Goal: Transaction & Acquisition: Purchase product/service

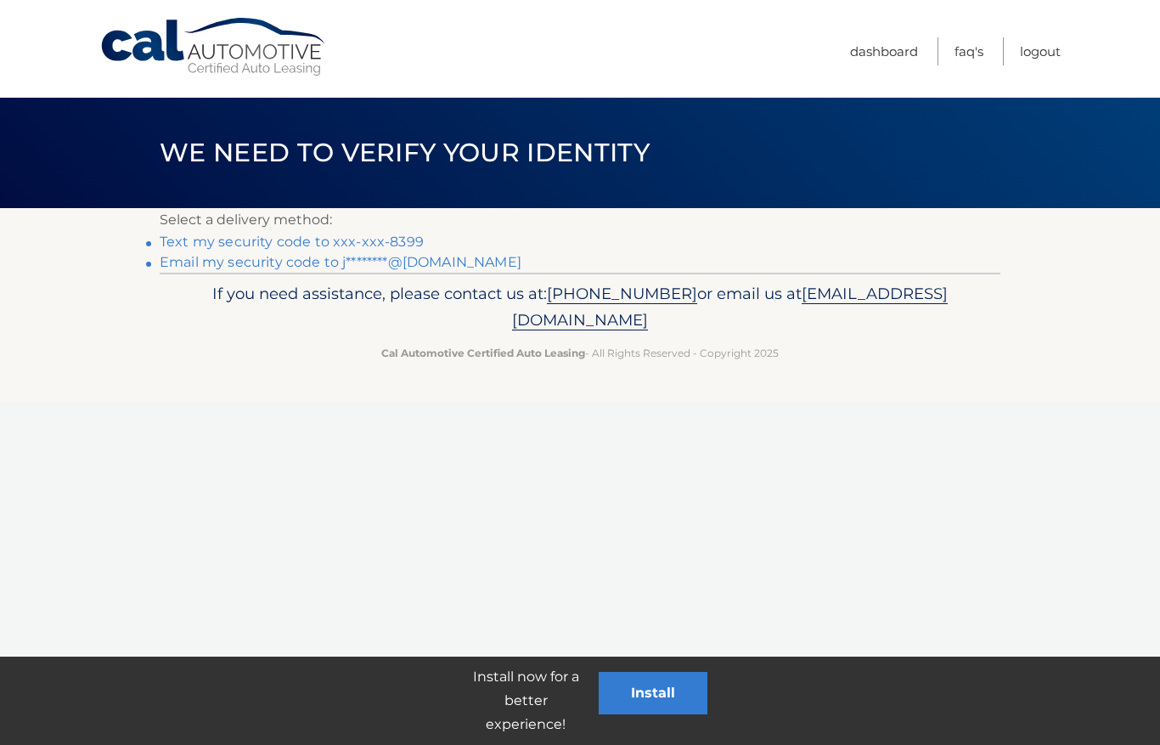
click at [216, 254] on link "Email my security code to j********@gmail.com" at bounding box center [341, 262] width 362 height 16
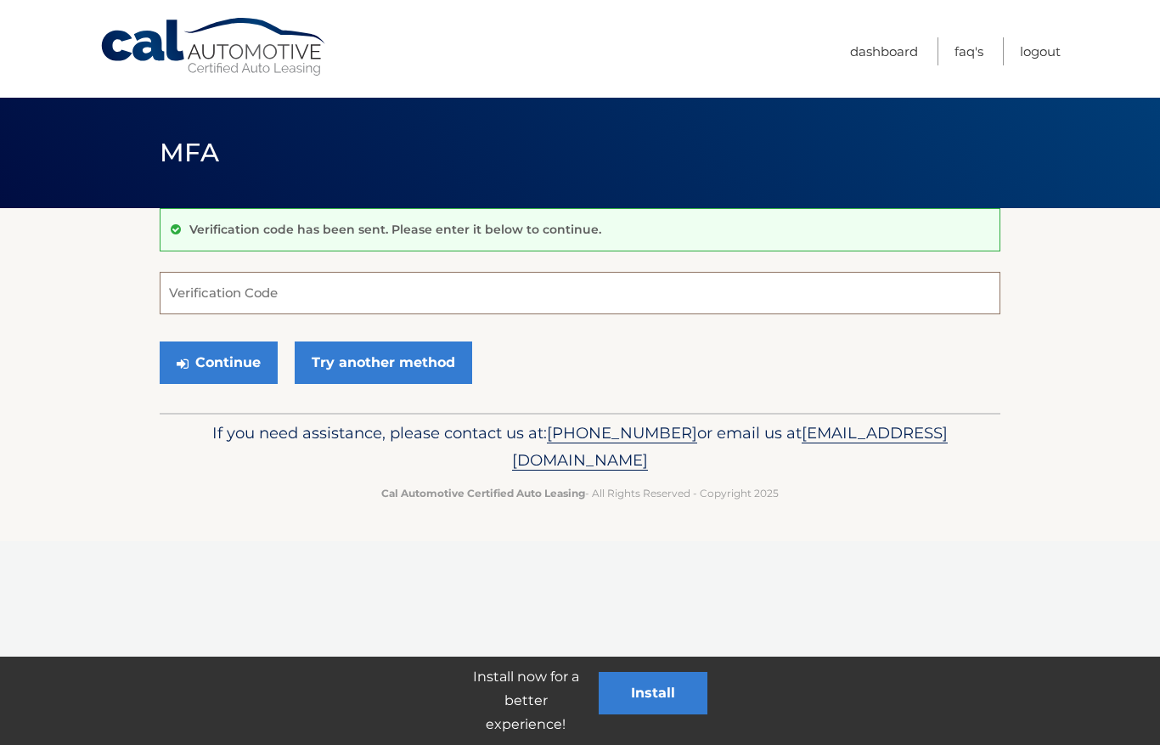
click at [183, 290] on input "Verification Code" at bounding box center [580, 293] width 841 height 42
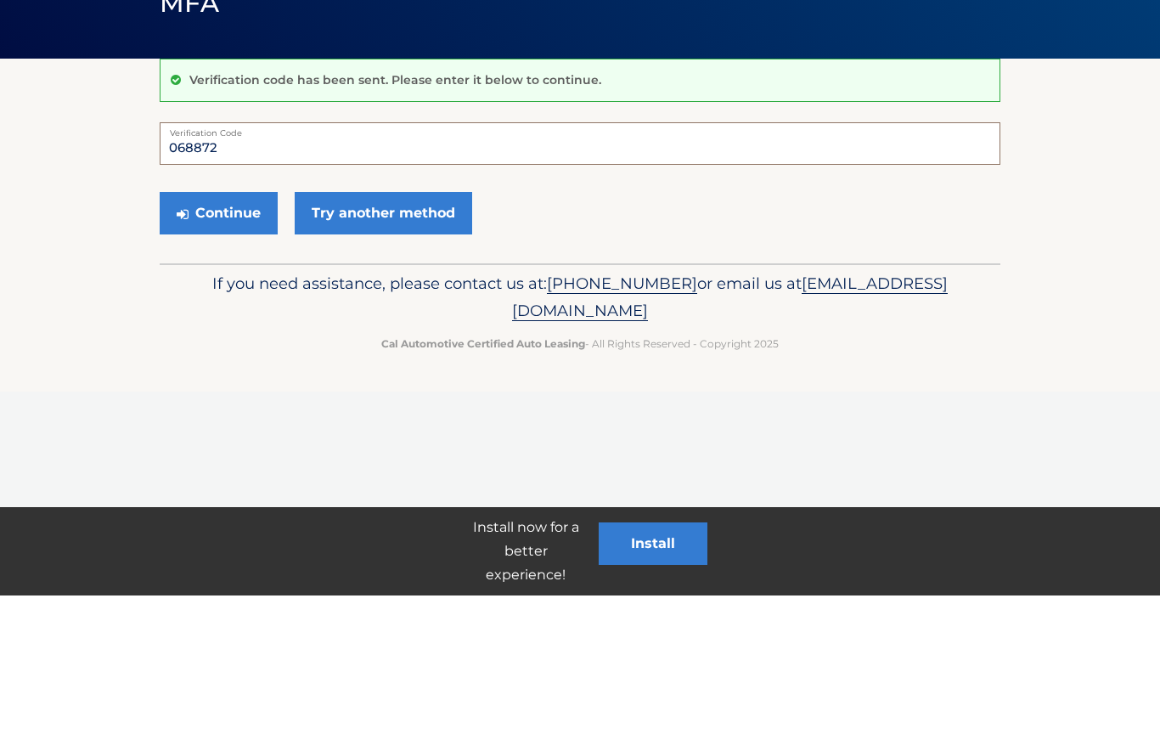
type input "068872"
click at [189, 341] on button "Continue" at bounding box center [219, 362] width 118 height 42
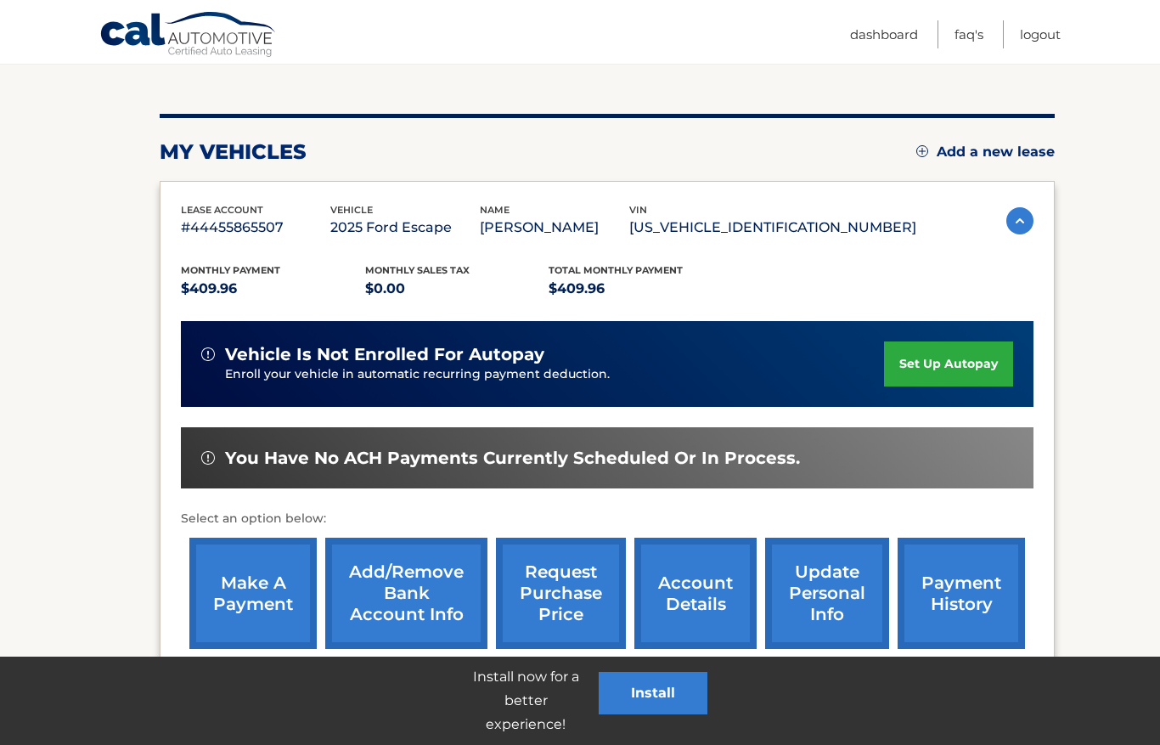
scroll to position [173, 0]
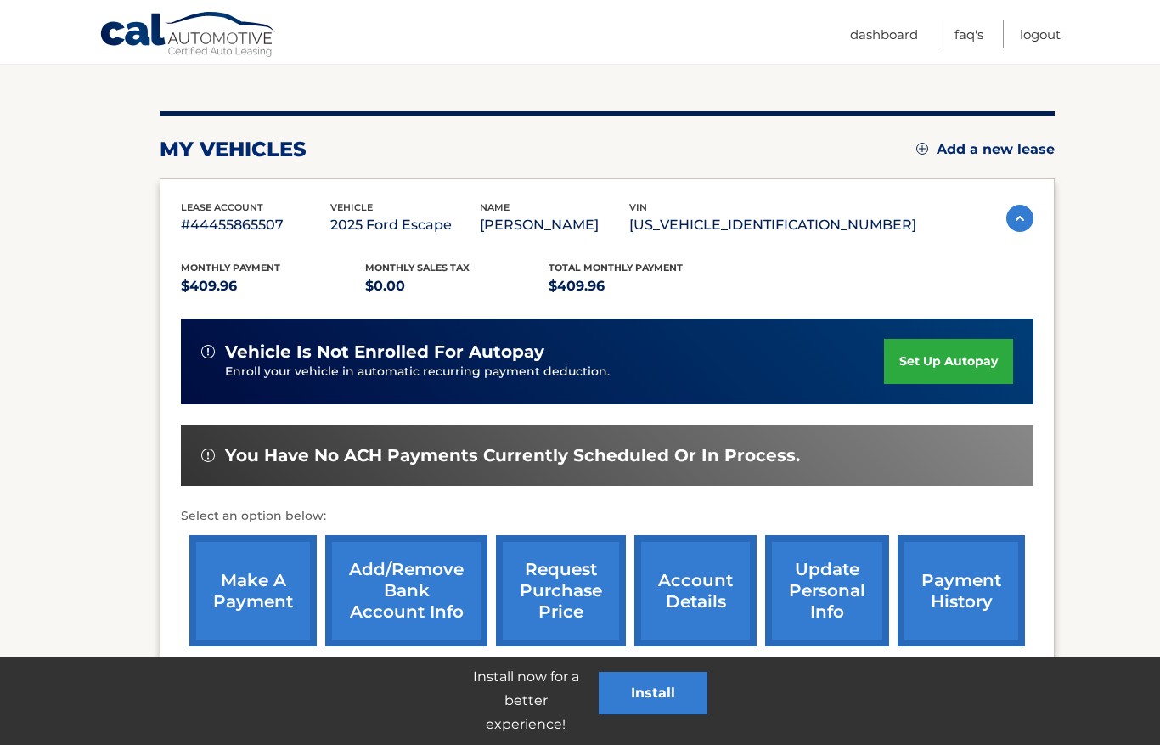
click at [251, 579] on link "make a payment" at bounding box center [252, 590] width 127 height 111
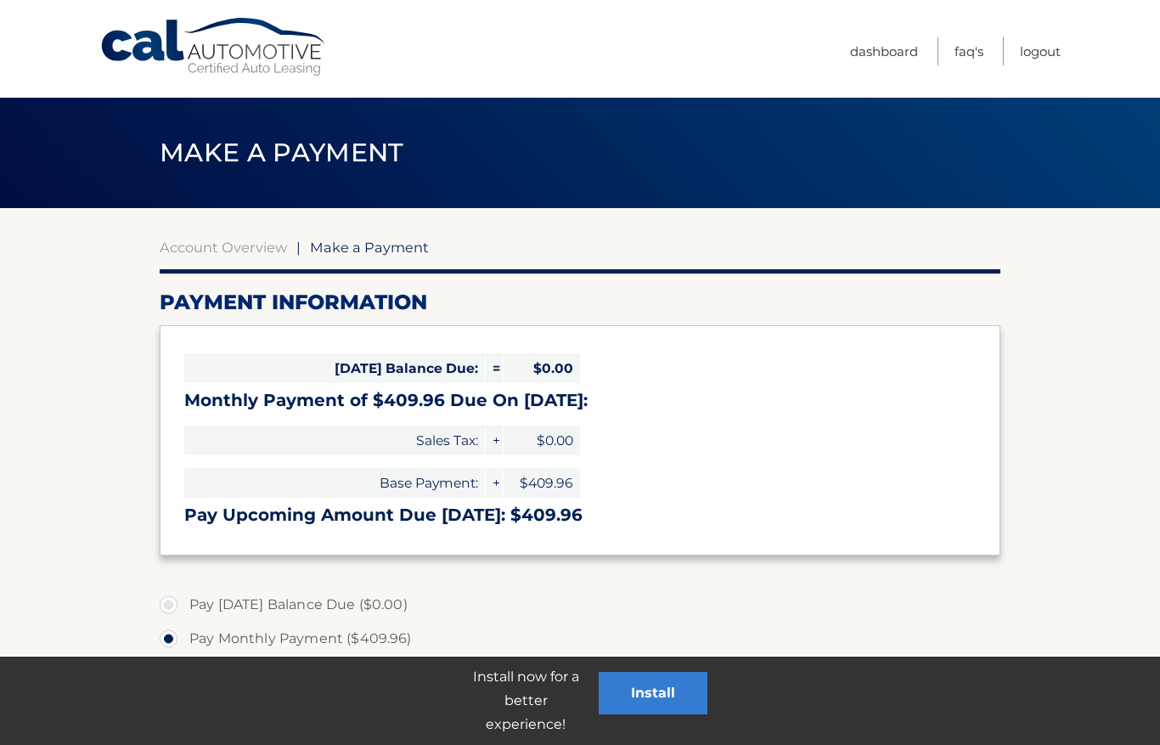
select select "YWJlMjdmNjYtMGJmMi00YjI3LWJkNzQtN2YyZDkyMTg5MWFk"
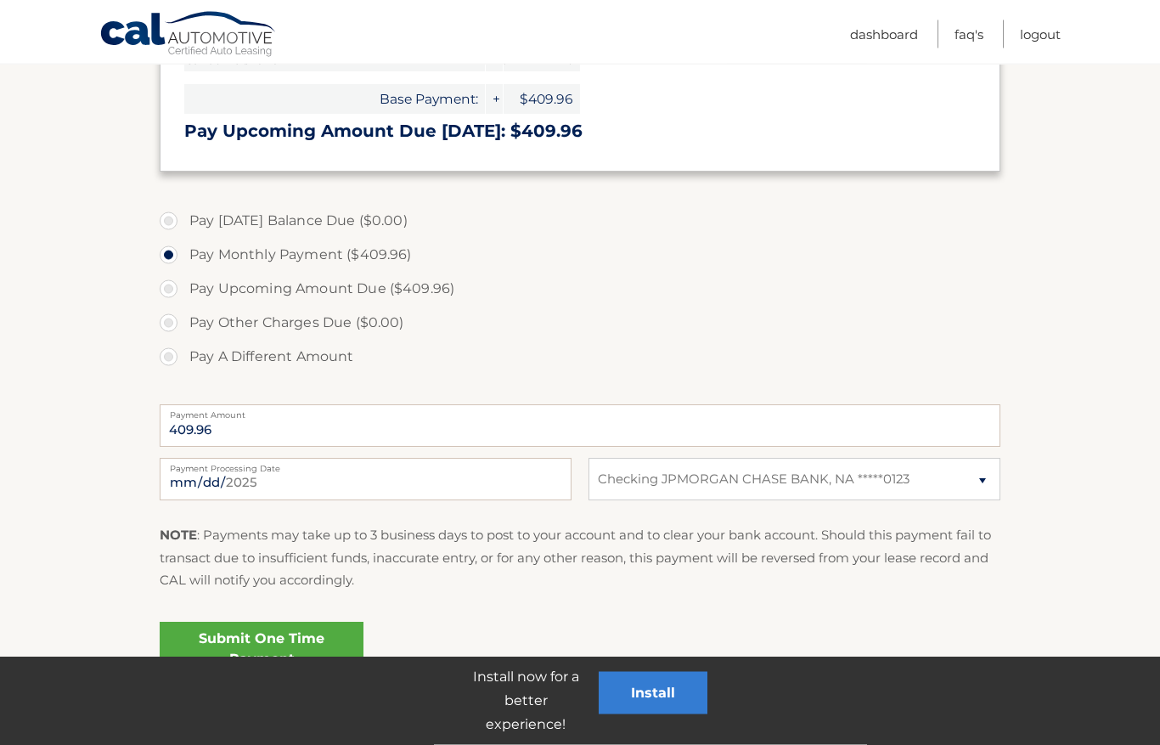
scroll to position [387, 0]
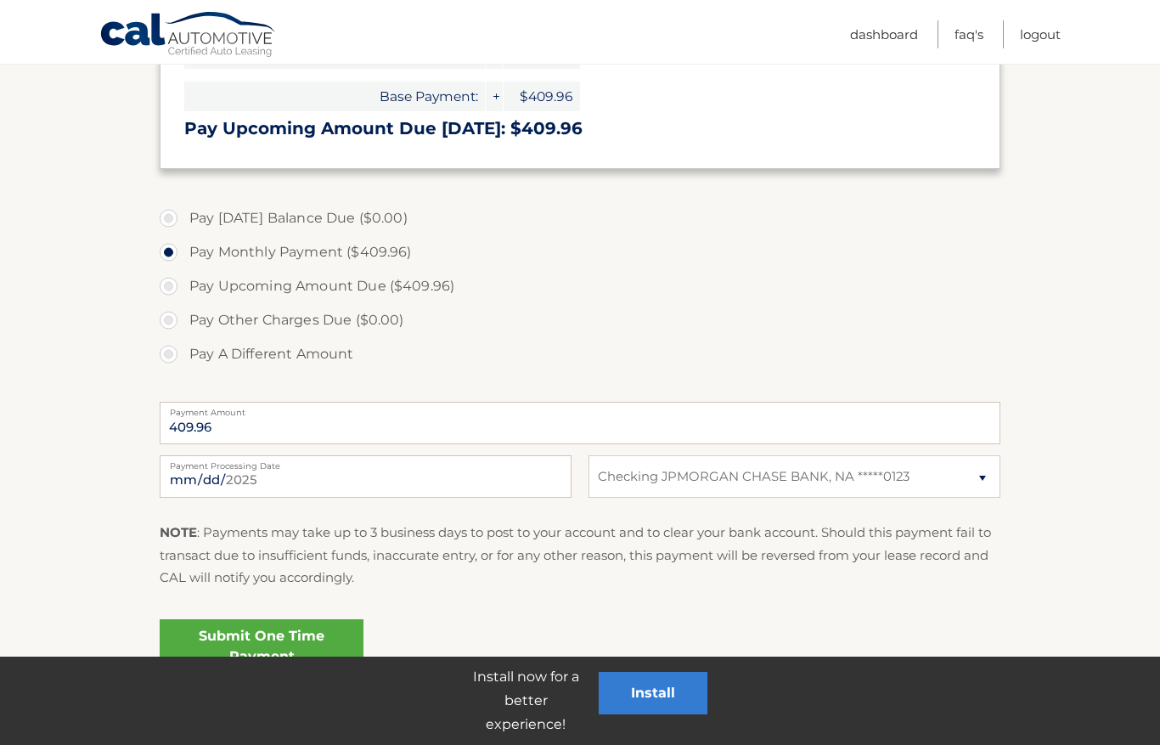
click at [201, 632] on link "Submit One Time Payment" at bounding box center [262, 646] width 204 height 54
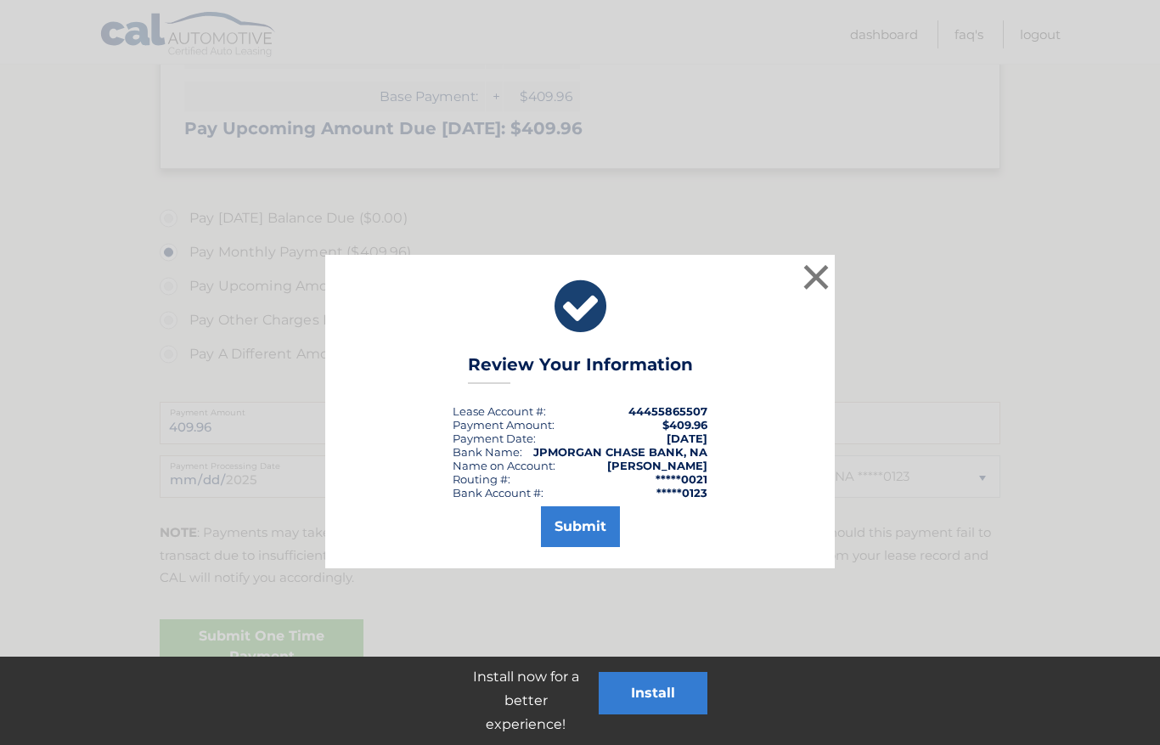
click at [573, 507] on button "Submit" at bounding box center [580, 526] width 79 height 41
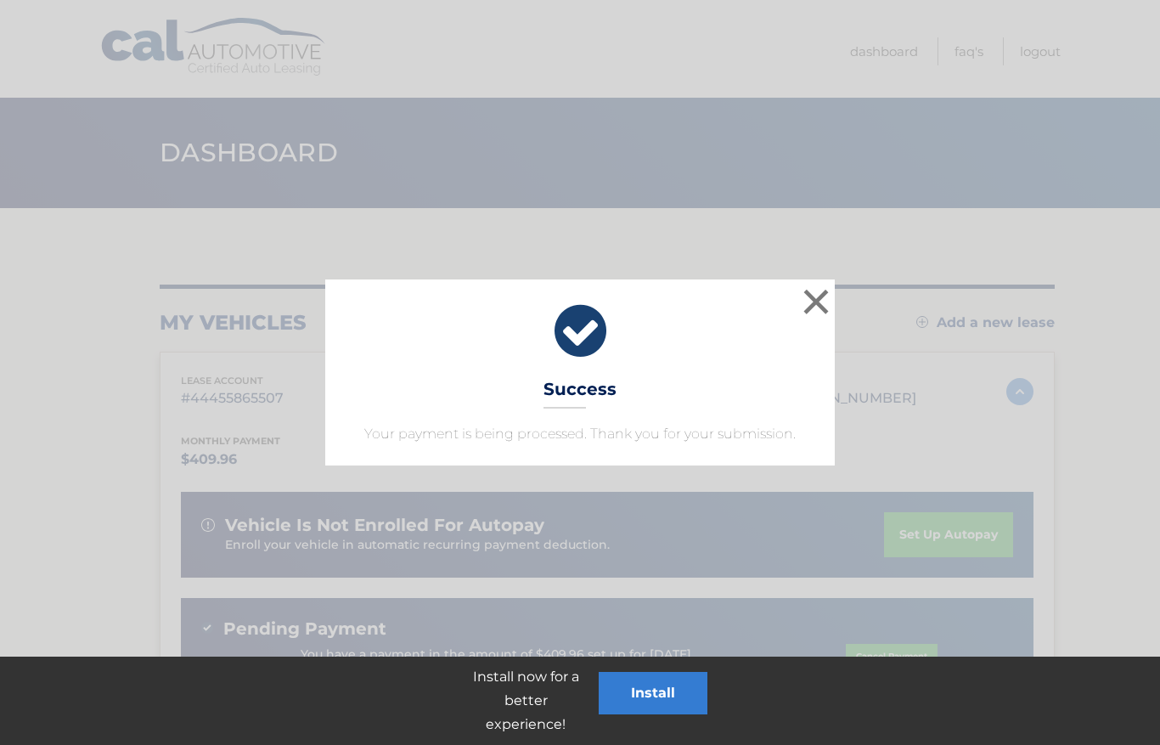
click at [811, 298] on button "×" at bounding box center [816, 302] width 34 height 34
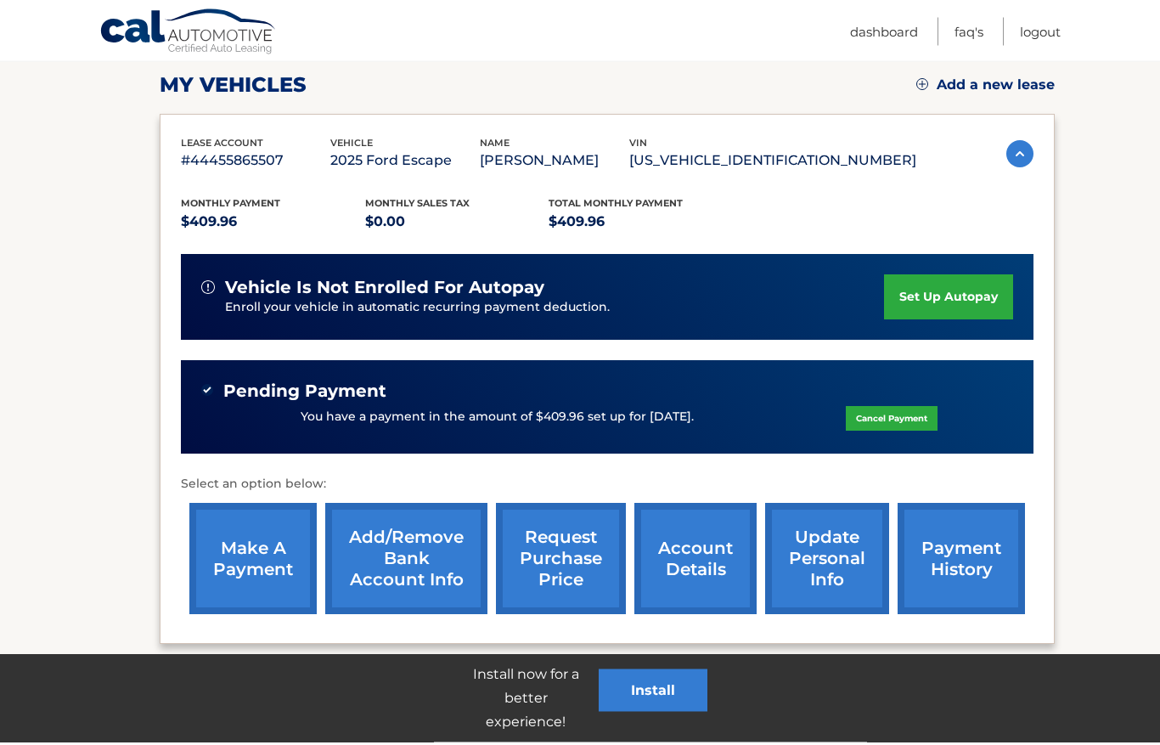
scroll to position [234, 0]
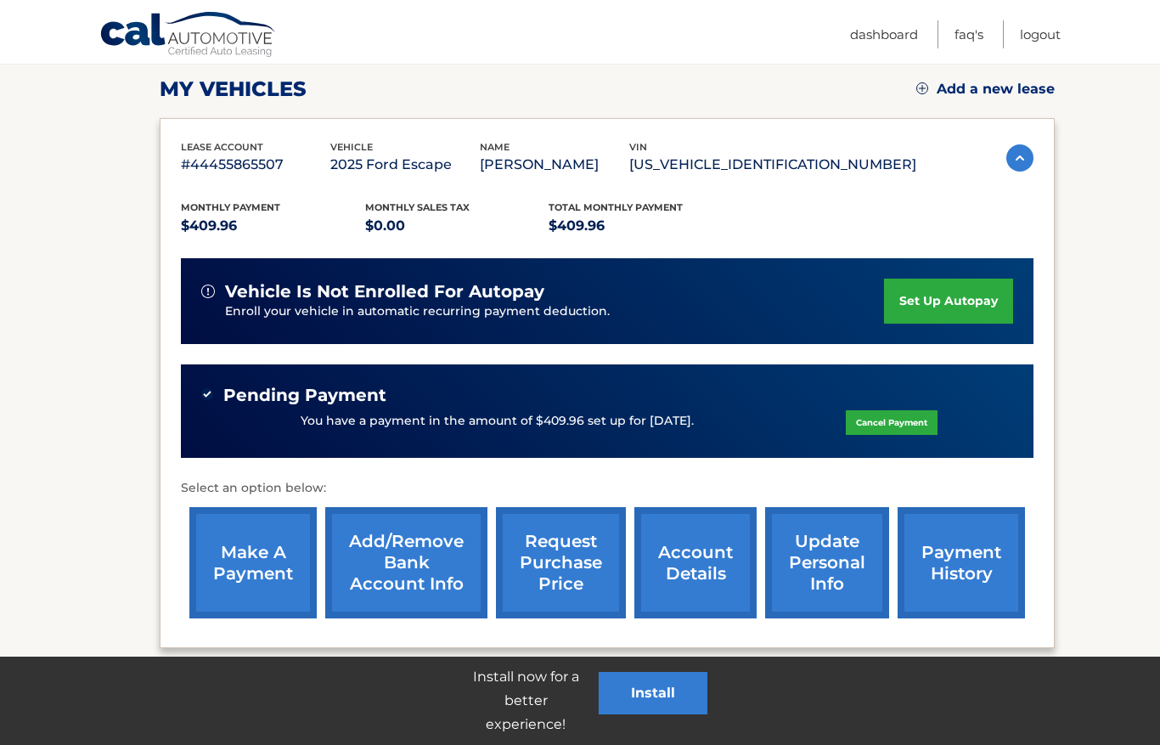
click at [1033, 37] on link "Logout" at bounding box center [1040, 34] width 41 height 28
